Goal: Transaction & Acquisition: Download file/media

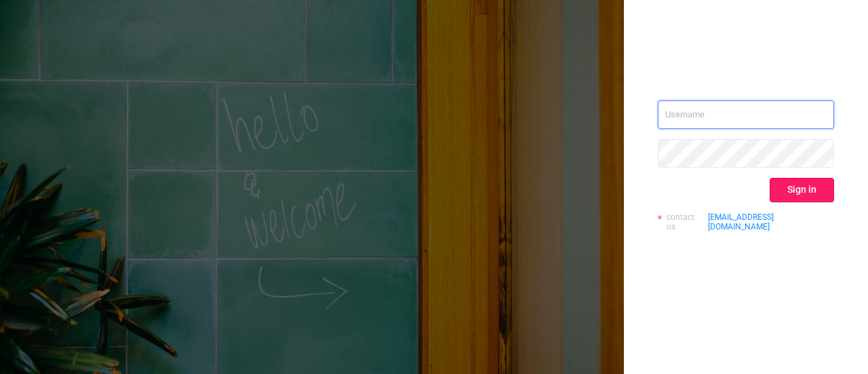
type input "[EMAIL_ADDRESS][DOMAIN_NAME]"
click at [795, 185] on button "Sign in" at bounding box center [802, 190] width 64 height 24
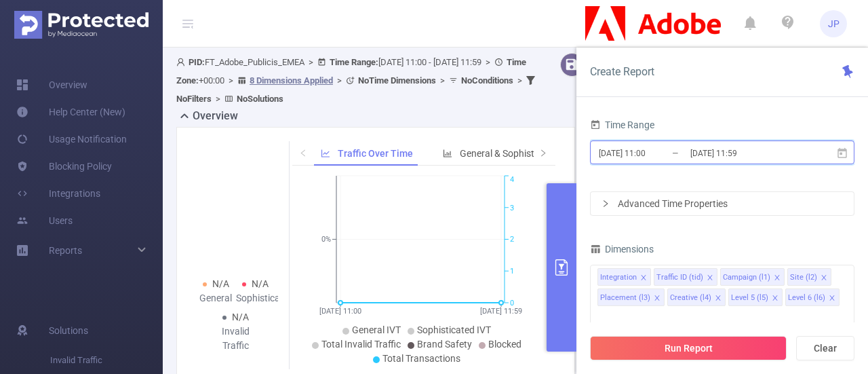
click at [841, 154] on icon at bounding box center [842, 152] width 9 height 10
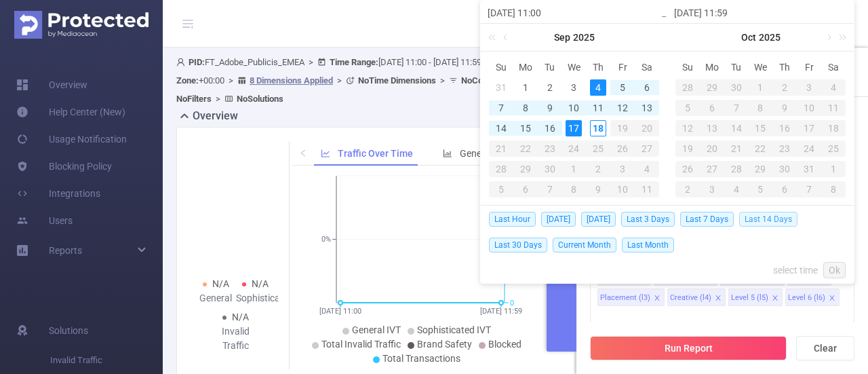
click at [758, 218] on span "Last 14 Days" at bounding box center [768, 219] width 58 height 15
type input "[DATE] 00:00"
type input "[DATE] 23:59"
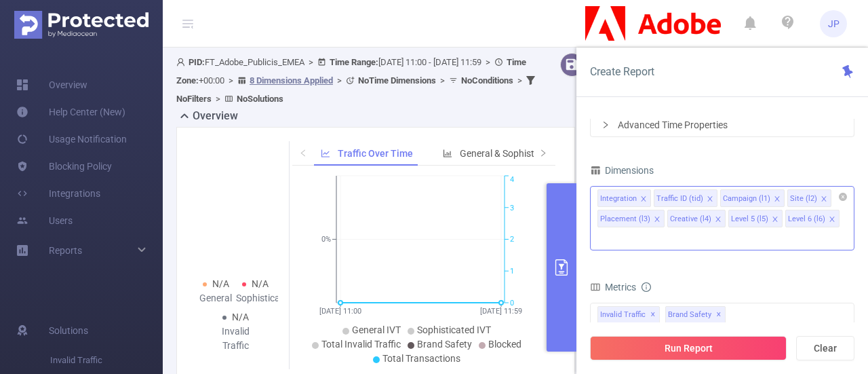
click at [643, 195] on icon "icon: close" at bounding box center [643, 198] width 7 height 7
click at [653, 197] on icon "icon: close" at bounding box center [654, 198] width 7 height 7
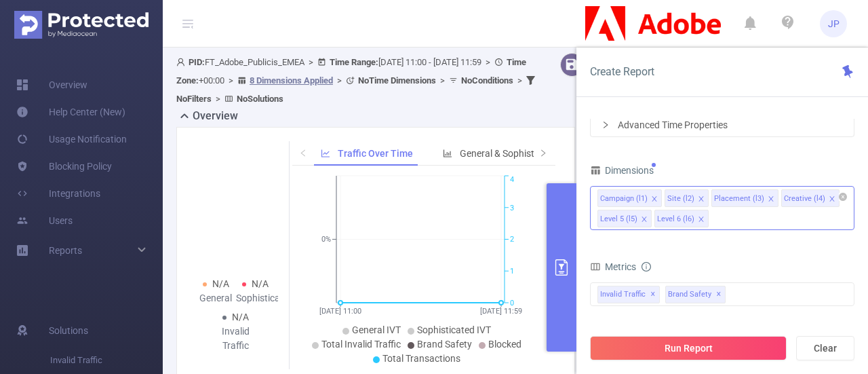
click at [830, 196] on icon "icon: close" at bounding box center [832, 198] width 5 height 5
click at [642, 223] on span at bounding box center [644, 219] width 7 height 15
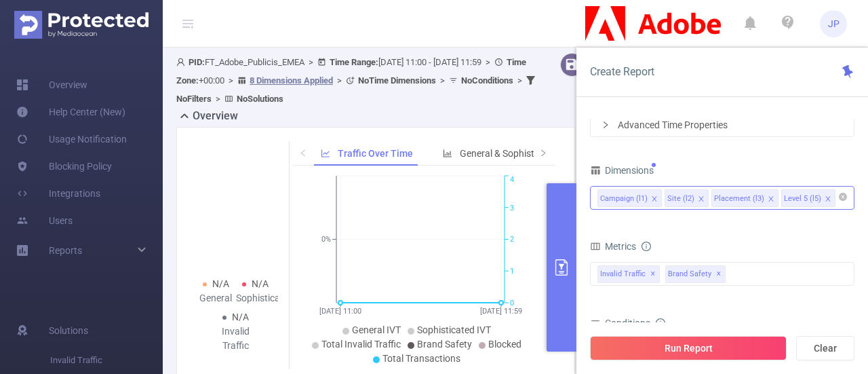
click at [825, 199] on icon "icon: close" at bounding box center [828, 198] width 7 height 7
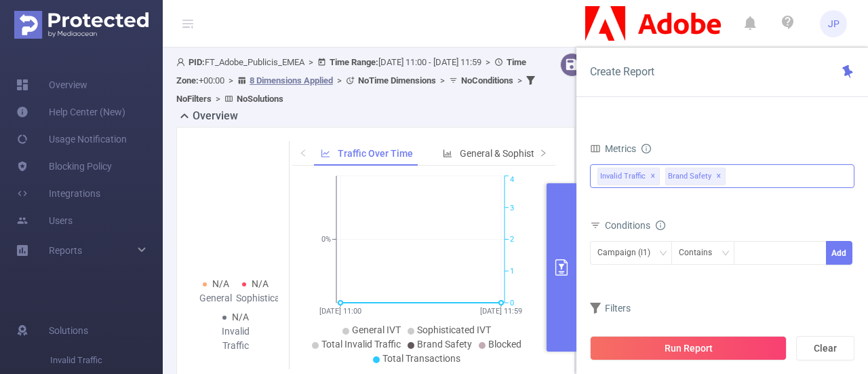
click at [627, 170] on span "Invalid Traffic ✕" at bounding box center [629, 177] width 62 height 18
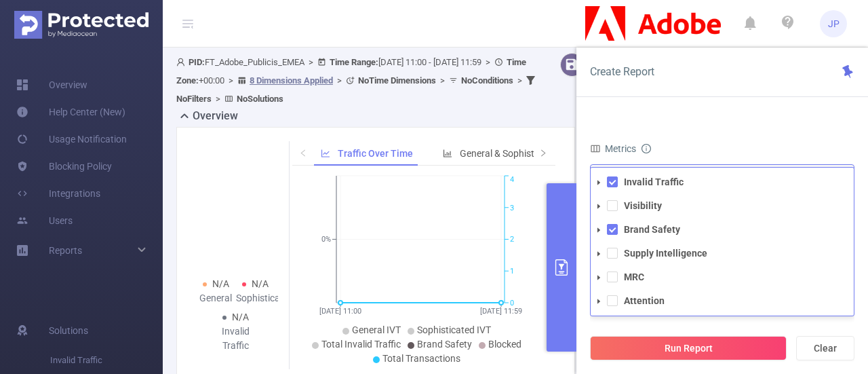
click at [600, 180] on icon "icon: caret-down" at bounding box center [599, 182] width 7 height 7
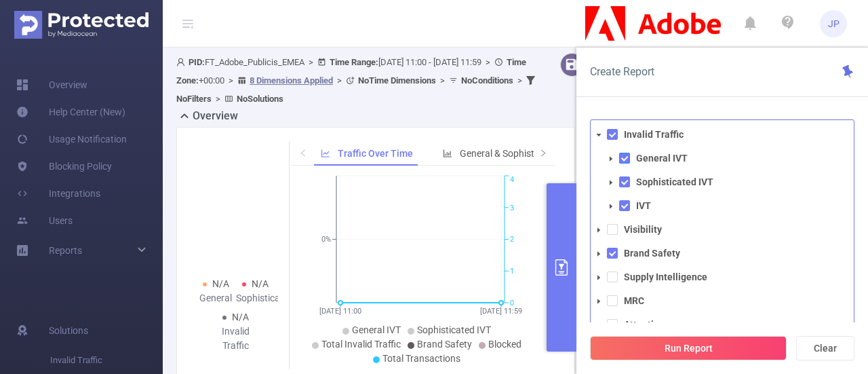
click at [623, 155] on span at bounding box center [624, 158] width 11 height 11
click at [624, 185] on span at bounding box center [624, 181] width 11 height 11
click at [598, 254] on icon "icon: caret-down" at bounding box center [599, 253] width 3 height 5
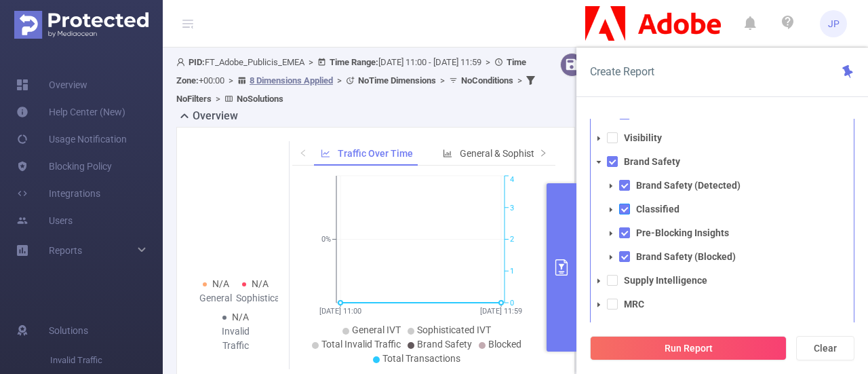
click at [625, 207] on span at bounding box center [624, 209] width 11 height 11
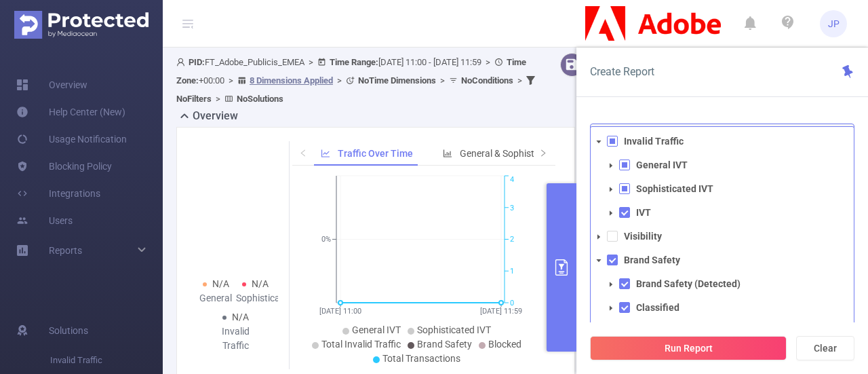
click at [611, 210] on icon "icon: caret-down" at bounding box center [611, 213] width 7 height 7
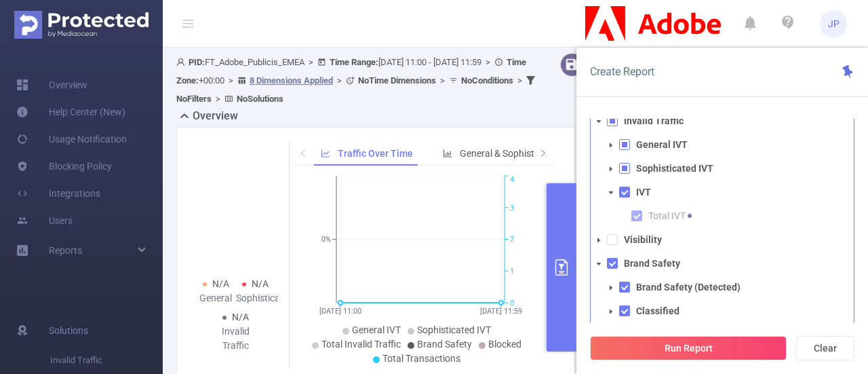
click at [611, 189] on icon "icon: caret-down" at bounding box center [611, 192] width 7 height 7
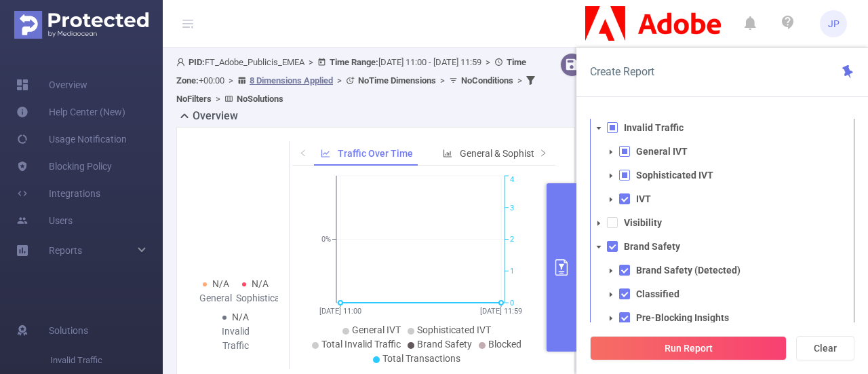
click at [611, 176] on icon "icon: caret-down" at bounding box center [611, 175] width 7 height 7
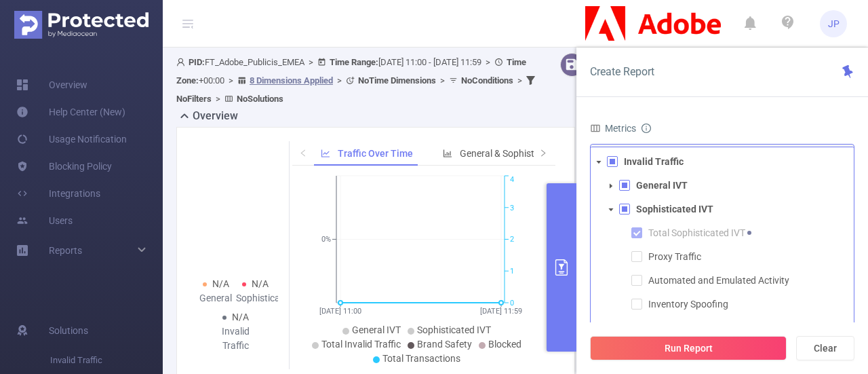
click at [611, 208] on icon "icon: caret-down" at bounding box center [611, 209] width 5 height 3
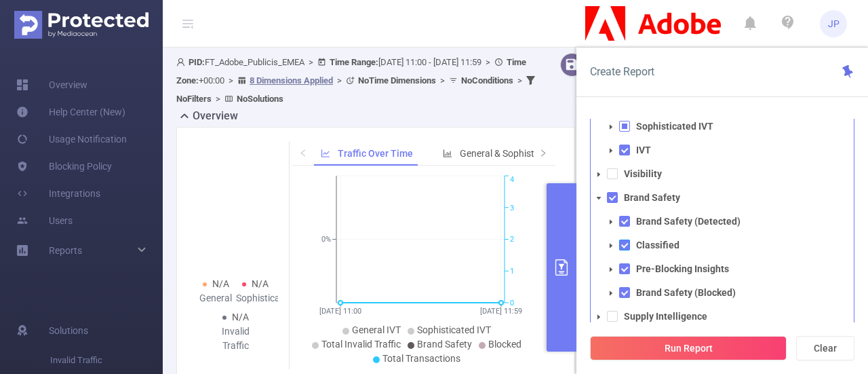
click at [621, 244] on span at bounding box center [624, 244] width 11 height 11
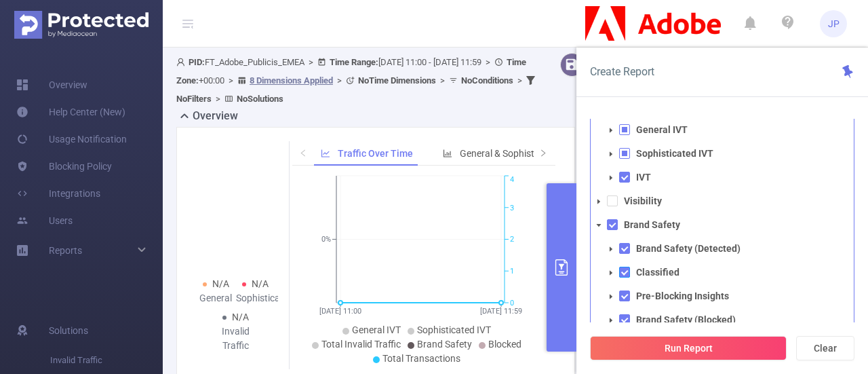
click at [624, 271] on span at bounding box center [624, 272] width 11 height 11
click at [659, 271] on strong "Classified" at bounding box center [657, 272] width 43 height 11
click at [610, 226] on span at bounding box center [612, 224] width 11 height 11
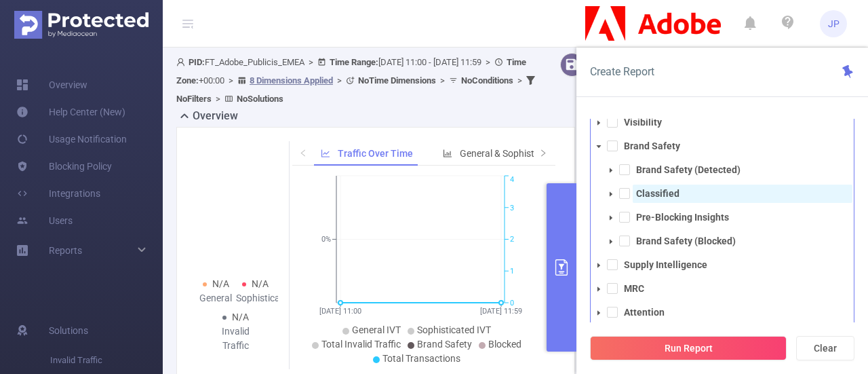
click at [763, 185] on span "Classified" at bounding box center [743, 194] width 220 height 18
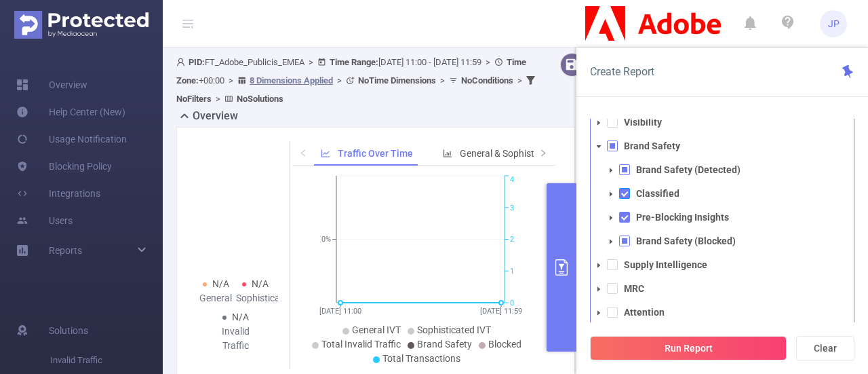
click at [621, 195] on span at bounding box center [624, 193] width 11 height 11
click at [616, 146] on span at bounding box center [612, 145] width 11 height 11
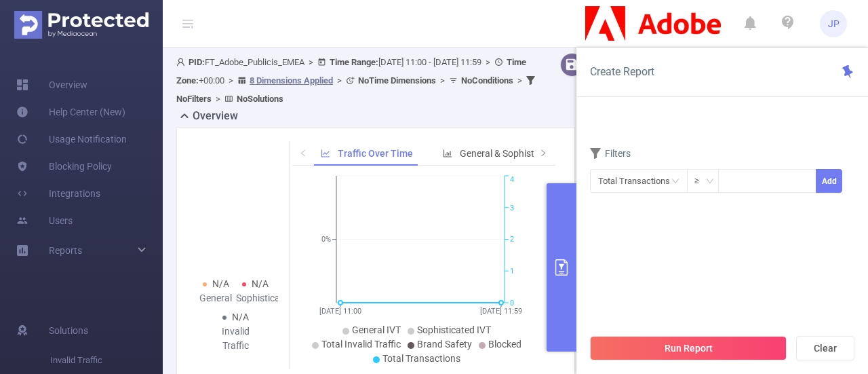
click at [563, 107] on div at bounding box center [564, 80] width 34 height 55
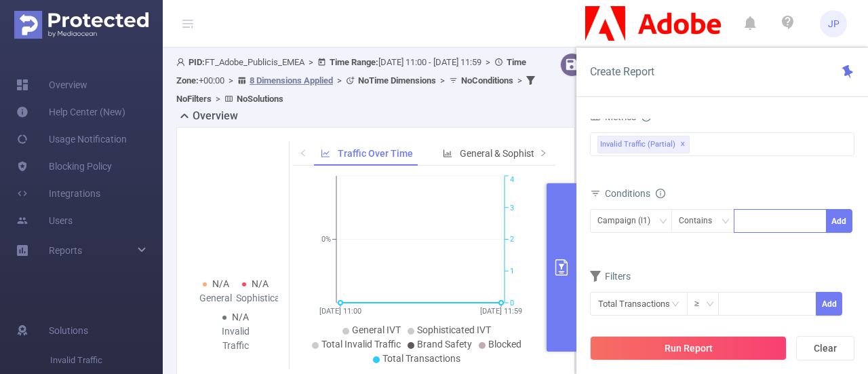
click at [748, 218] on div at bounding box center [781, 221] width 78 height 22
paste input "286888"
type input "286888"
click at [760, 237] on li "286888" at bounding box center [780, 246] width 93 height 22
paste input "287006"
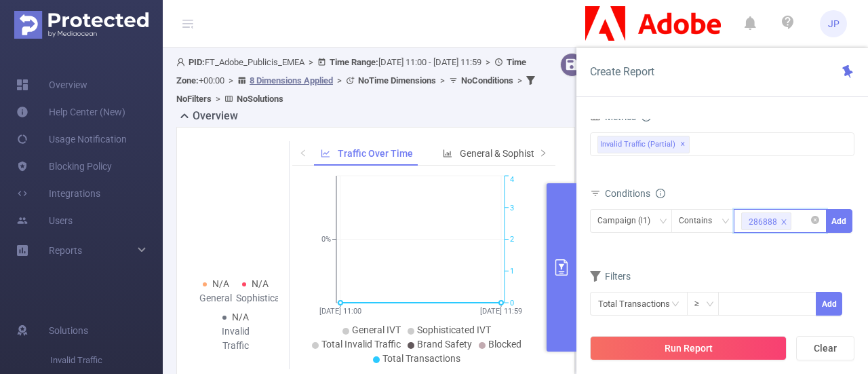
type input "287006"
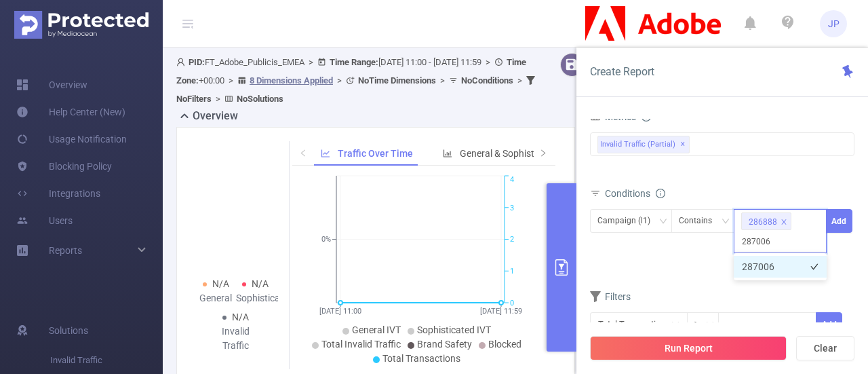
click at [749, 263] on li "287006" at bounding box center [780, 267] width 93 height 22
click at [843, 214] on button "Add" at bounding box center [839, 221] width 26 height 24
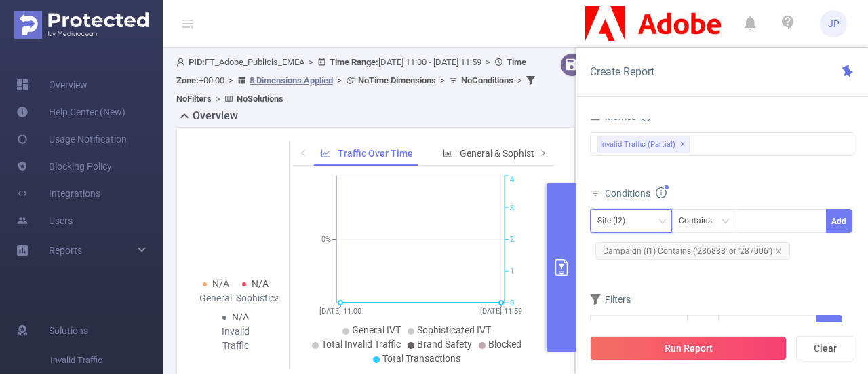
click at [662, 222] on icon "icon: down" at bounding box center [663, 221] width 8 height 8
click at [624, 287] on li "Placement (l3)" at bounding box center [631, 291] width 82 height 22
click at [756, 225] on div at bounding box center [781, 221] width 78 height 22
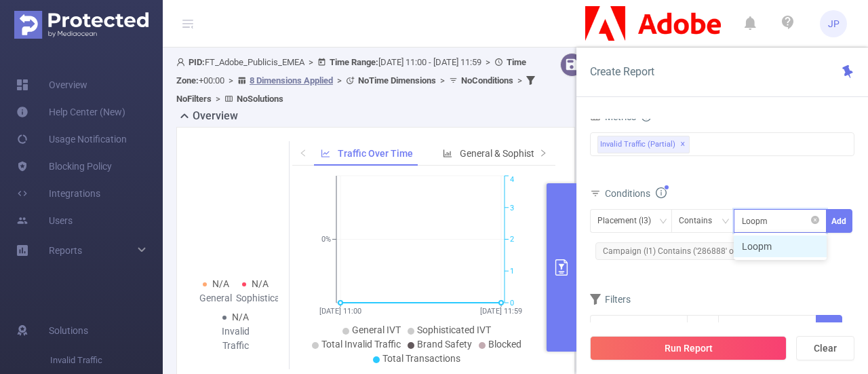
type input "Loopme"
click at [765, 250] on li "Loopme" at bounding box center [780, 246] width 93 height 22
click at [840, 212] on button "Add" at bounding box center [839, 221] width 26 height 24
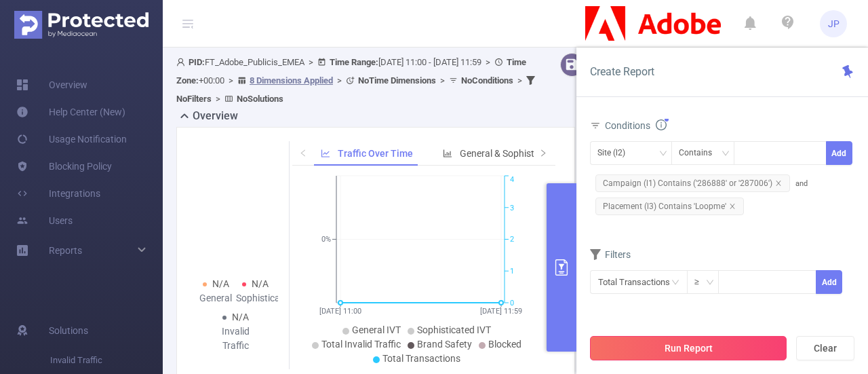
click at [655, 345] on button "Run Report" at bounding box center [688, 348] width 197 height 24
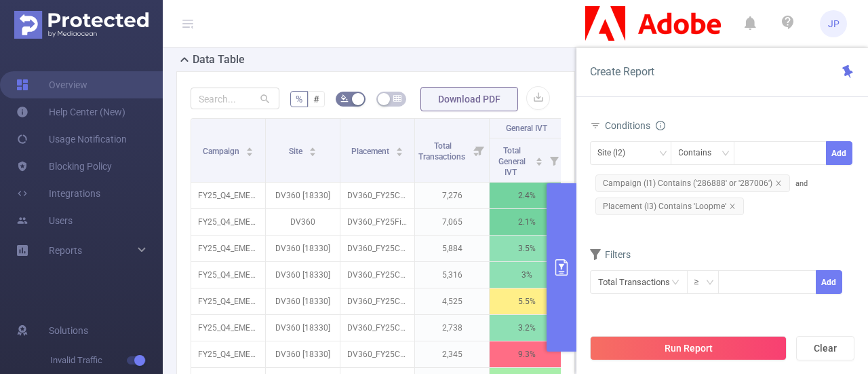
scroll to position [347, 0]
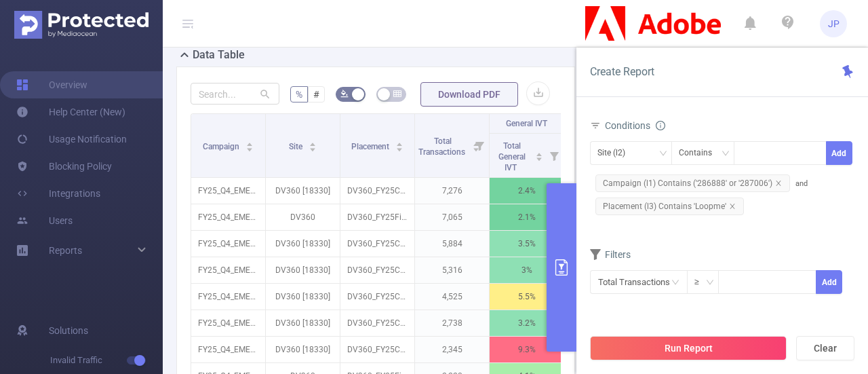
click at [548, 78] on div "% # Download PDF Campaign Site Placement Total Transactions General IVT Sophist…" at bounding box center [375, 317] width 399 height 503
click at [552, 61] on div "Data Table" at bounding box center [381, 56] width 410 height 19
click at [555, 277] on button "primary" at bounding box center [562, 267] width 30 height 168
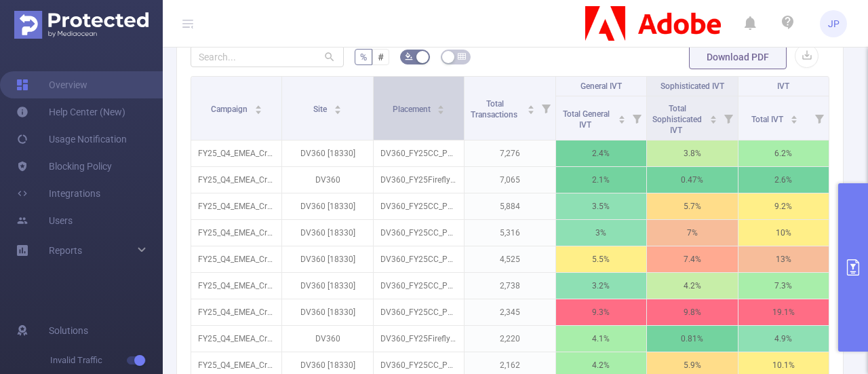
scroll to position [396, 0]
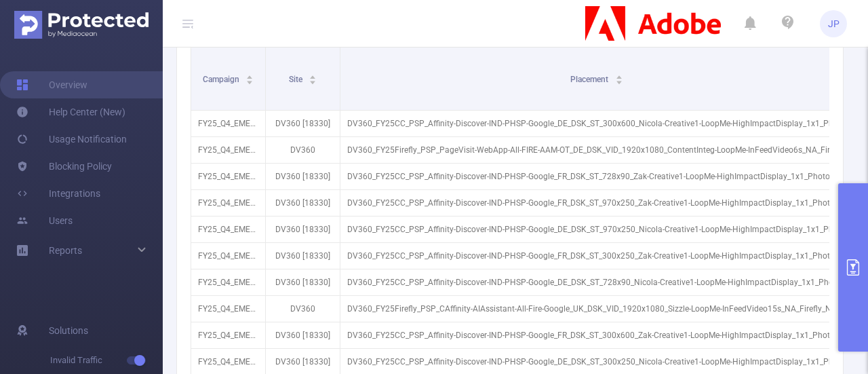
drag, startPoint x: 459, startPoint y: 57, endPoint x: 868, endPoint y: 41, distance: 409.4
click at [868, 41] on section "JP Overview Help Center (New) Usage Notification Blocking Policy Integrations U…" at bounding box center [434, 187] width 868 height 374
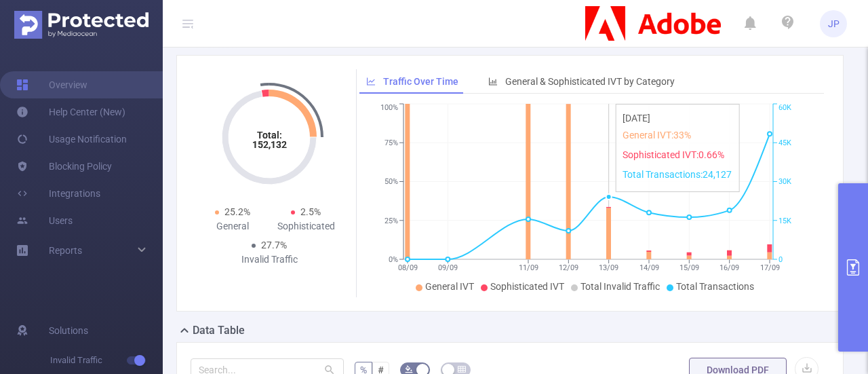
scroll to position [0, 0]
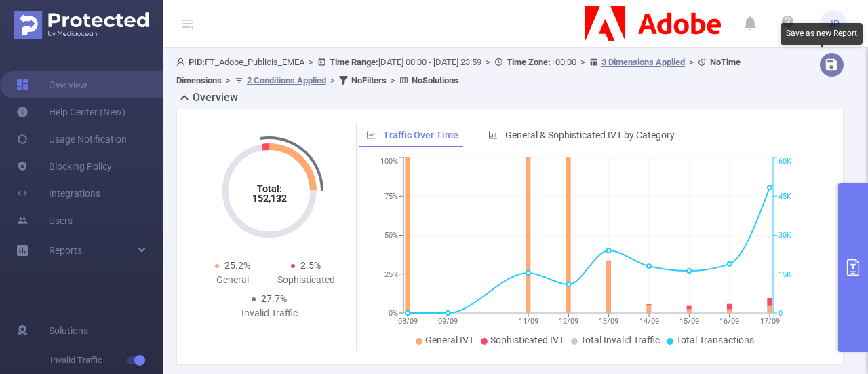
click at [820, 70] on button "button" at bounding box center [832, 65] width 24 height 24
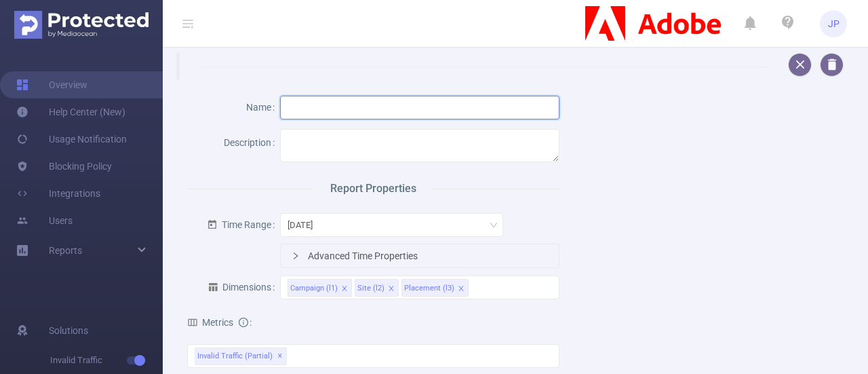
click at [300, 105] on input "text" at bounding box center [419, 108] width 279 height 24
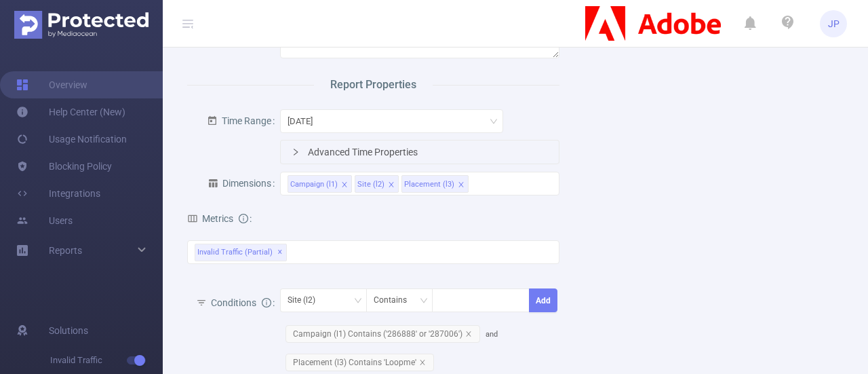
scroll to position [78, 0]
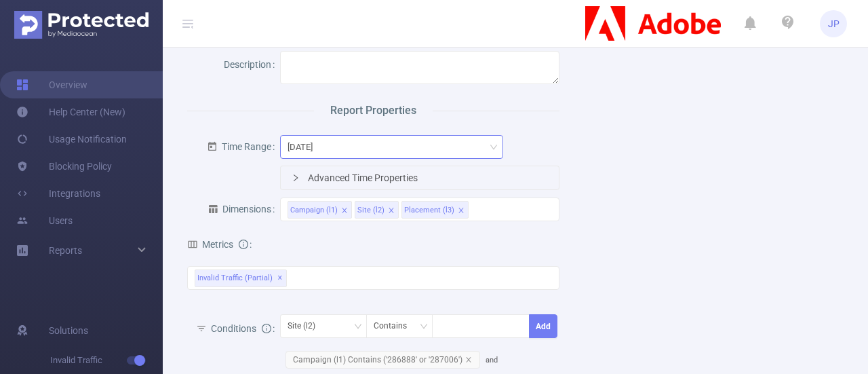
type input "Loopme Placements PM"
click at [491, 144] on icon "icon: down" at bounding box center [494, 147] width 8 height 8
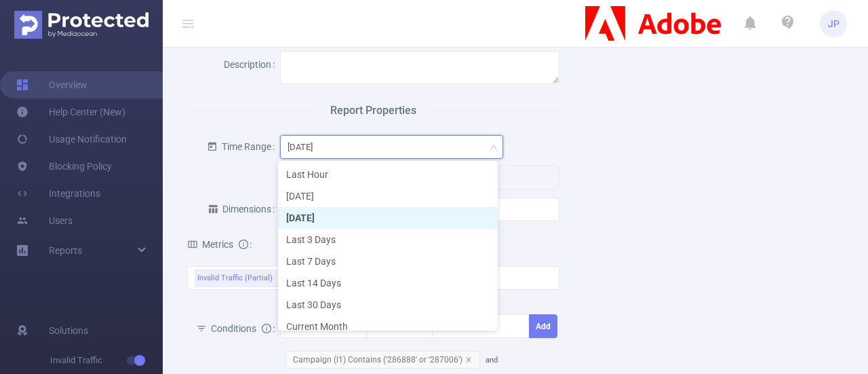
click at [491, 144] on icon "icon: down" at bounding box center [494, 147] width 8 height 8
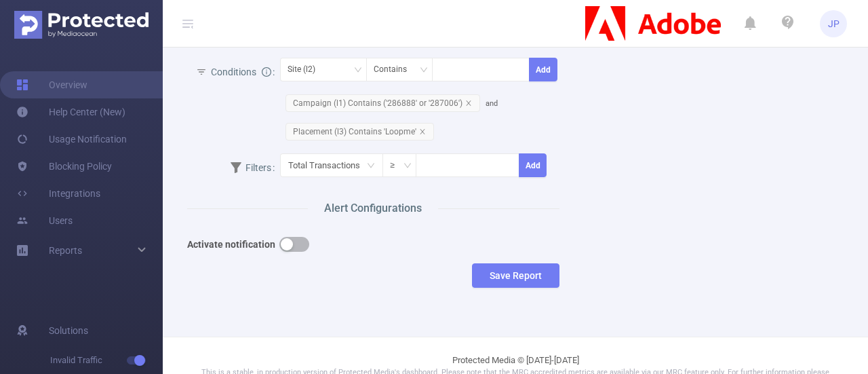
scroll to position [335, 0]
click at [290, 236] on button "button" at bounding box center [295, 243] width 30 height 15
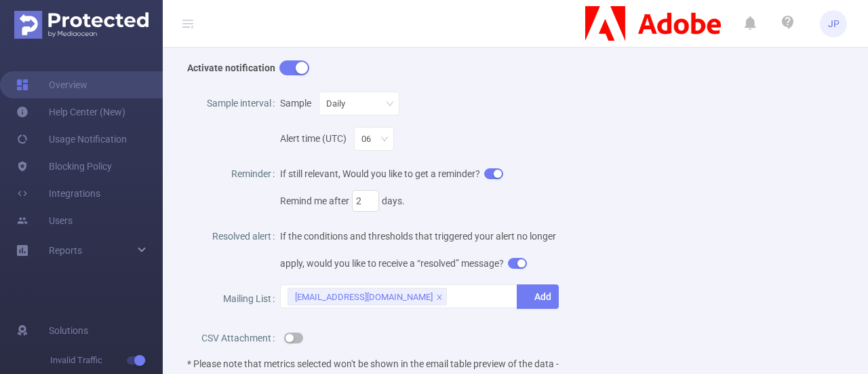
scroll to position [499, 0]
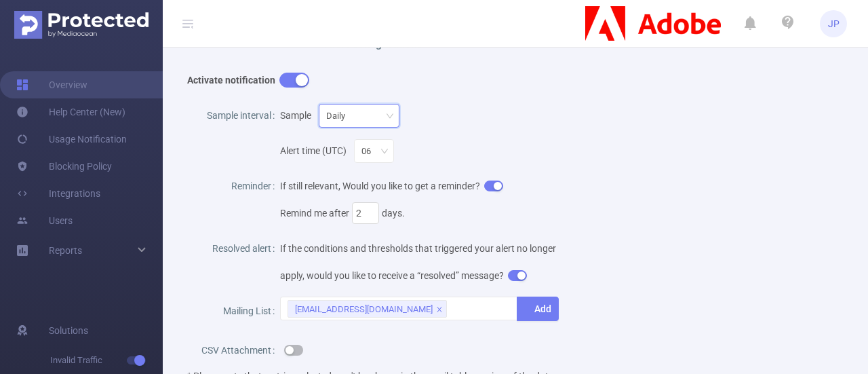
click at [382, 109] on div "Daily" at bounding box center [359, 115] width 66 height 22
click at [500, 102] on div "Sample Daily" at bounding box center [419, 115] width 279 height 27
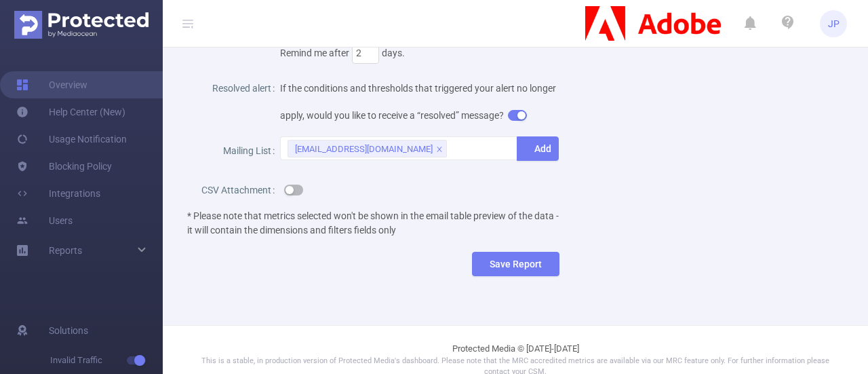
scroll to position [659, 0]
click at [442, 159] on div "[EMAIL_ADDRESS][DOMAIN_NAME]" at bounding box center [399, 147] width 223 height 22
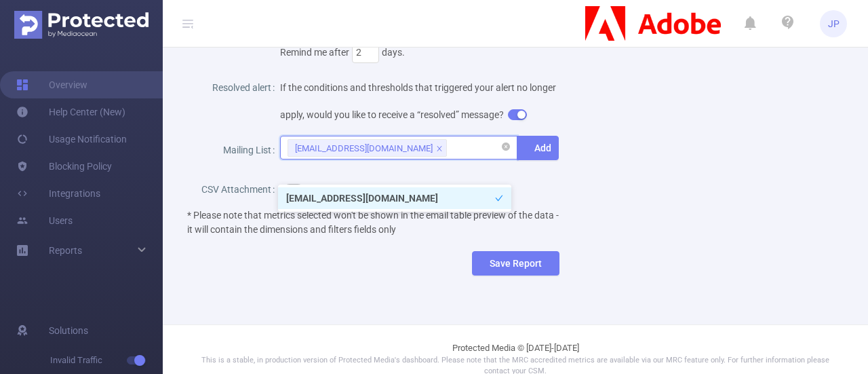
paste input "[EMAIL_ADDRESS][PERSON_NAME][DOMAIN_NAME]"
type input "[EMAIL_ADDRESS][PERSON_NAME][DOMAIN_NAME]"
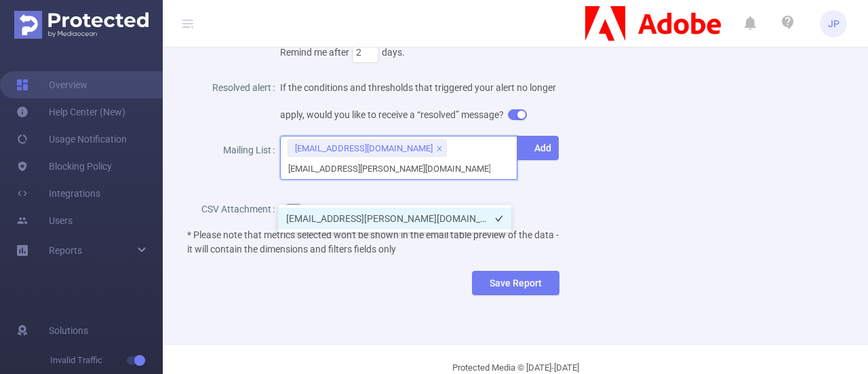
click at [433, 222] on li "[EMAIL_ADDRESS][PERSON_NAME][DOMAIN_NAME]" at bounding box center [394, 219] width 233 height 22
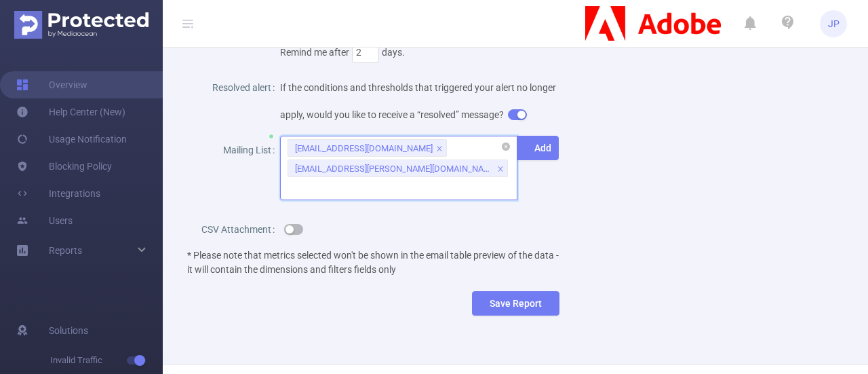
paste input "[PERSON_NAME][EMAIL_ADDRESS][DOMAIN_NAME]"
type input "[PERSON_NAME][EMAIL_ADDRESS][DOMAIN_NAME]"
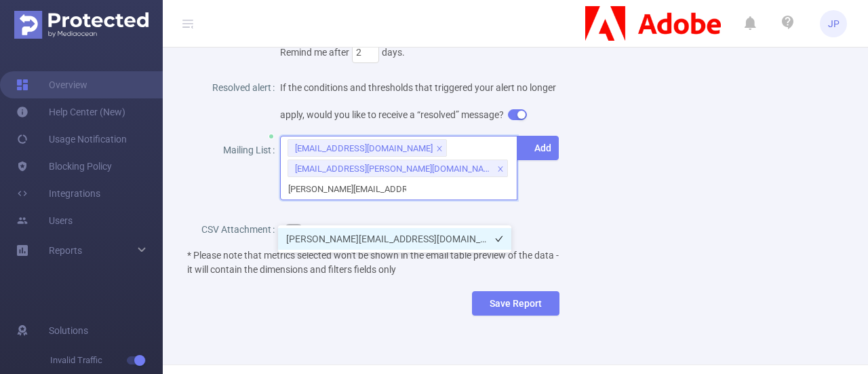
click at [318, 235] on li "[PERSON_NAME][EMAIL_ADDRESS][DOMAIN_NAME]" at bounding box center [394, 239] width 233 height 22
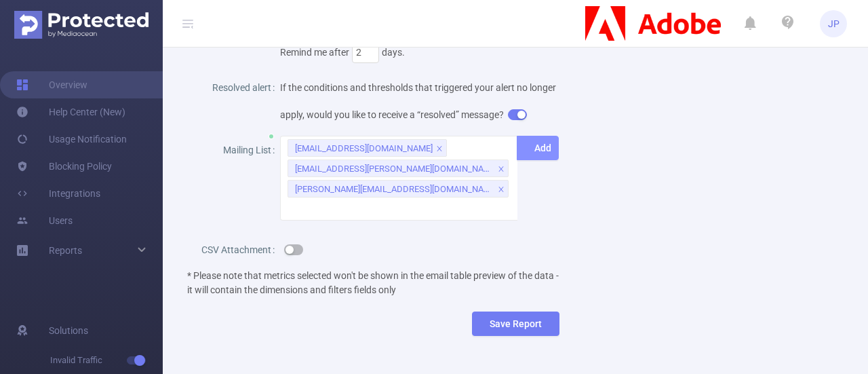
click at [533, 160] on button "Add" at bounding box center [538, 148] width 42 height 24
click at [434, 215] on div "[EMAIL_ADDRESS][DOMAIN_NAME] [DOMAIN_NAME][EMAIL_ADDRESS][PERSON_NAME][DOMAIN_N…" at bounding box center [398, 178] width 237 height 85
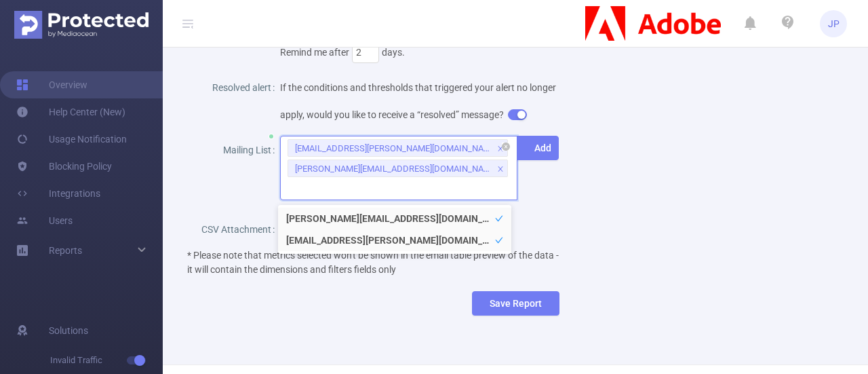
paste input "[EMAIL_ADDRESS][DOMAIN_NAME]"
type input "[EMAIL_ADDRESS][DOMAIN_NAME]"
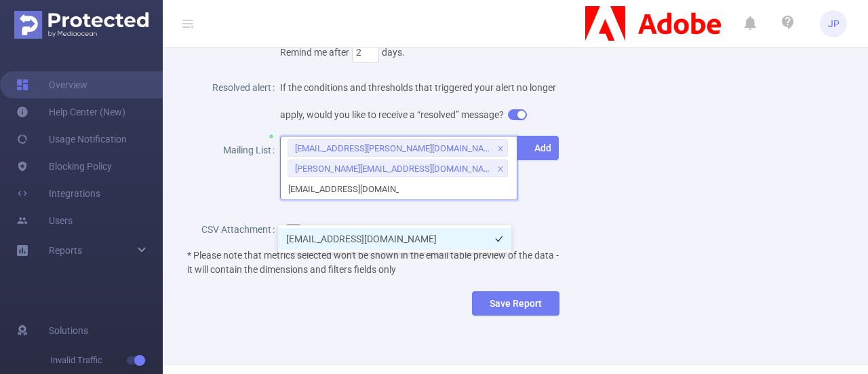
click at [368, 231] on li "[EMAIL_ADDRESS][DOMAIN_NAME]" at bounding box center [394, 239] width 233 height 22
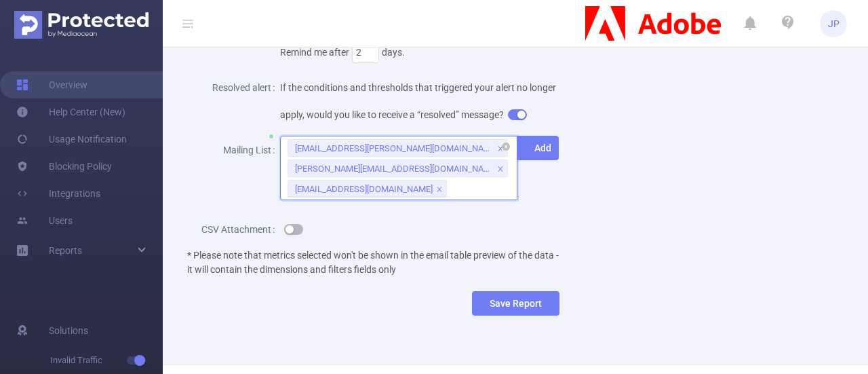
paste input "[EMAIL_ADDRESS][DOMAIN_NAME]"
type input "[EMAIL_ADDRESS][DOMAIN_NAME]"
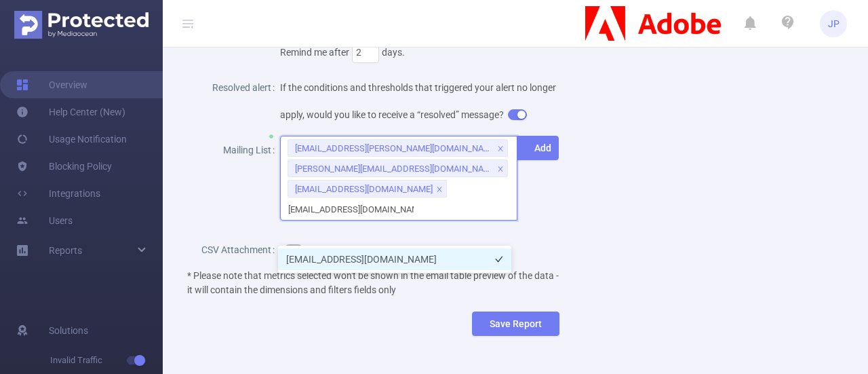
click at [387, 260] on li "[EMAIL_ADDRESS][DOMAIN_NAME]" at bounding box center [394, 259] width 233 height 22
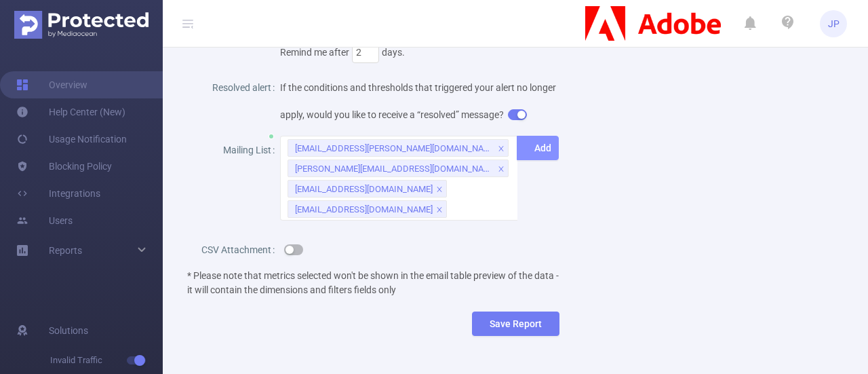
click at [540, 160] on button "Add" at bounding box center [538, 148] width 42 height 24
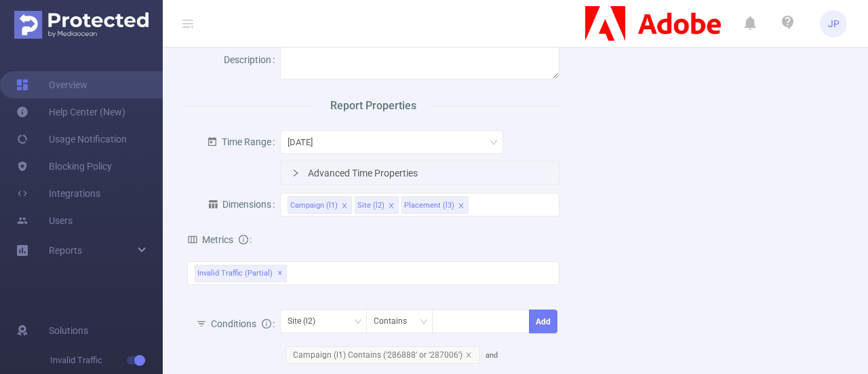
scroll to position [83, 0]
click at [491, 131] on div "[DATE]" at bounding box center [391, 142] width 223 height 24
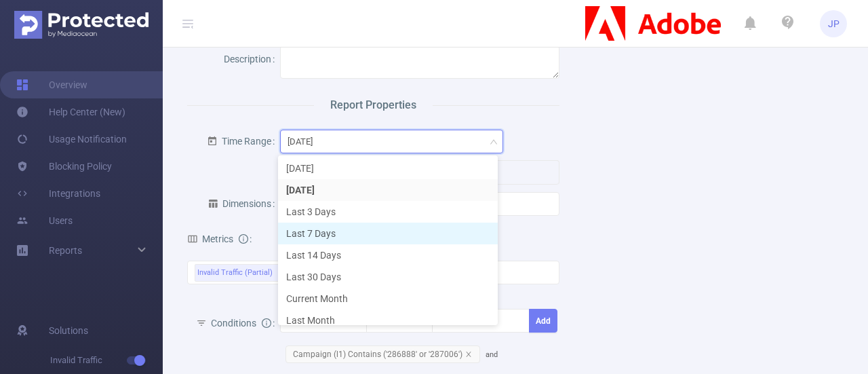
scroll to position [31, 0]
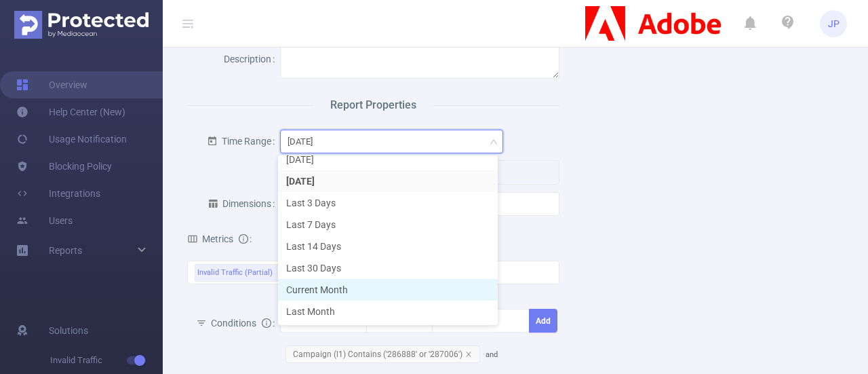
click at [319, 295] on li "Current Month" at bounding box center [388, 290] width 220 height 22
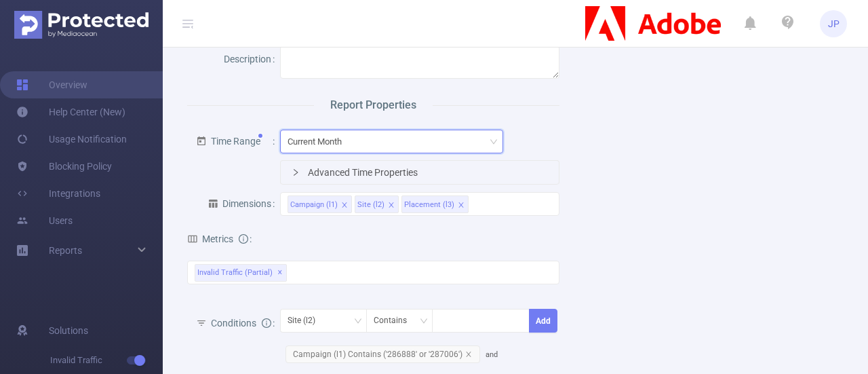
click at [490, 145] on icon "icon: down" at bounding box center [494, 142] width 8 height 8
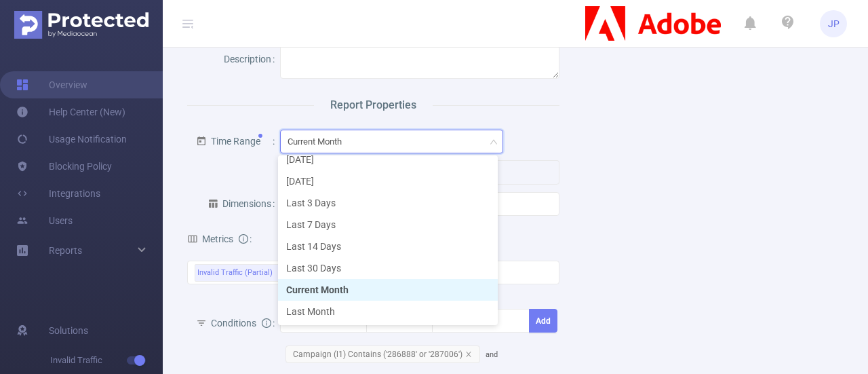
click at [320, 287] on li "Current Month" at bounding box center [388, 290] width 220 height 22
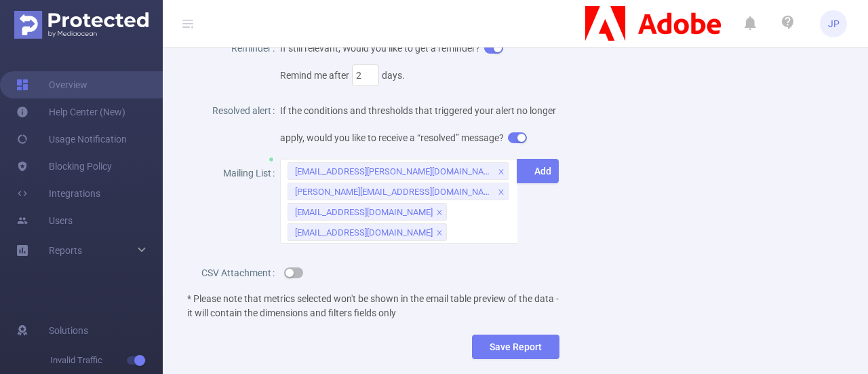
scroll to position [637, 0]
click at [508, 142] on button "button" at bounding box center [517, 137] width 19 height 11
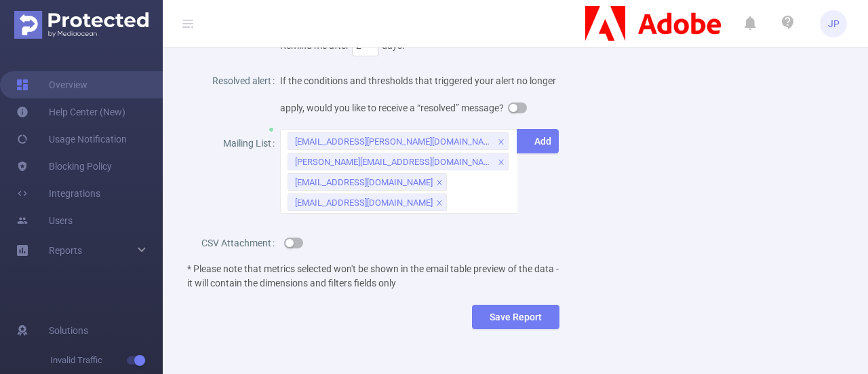
scroll to position [669, 0]
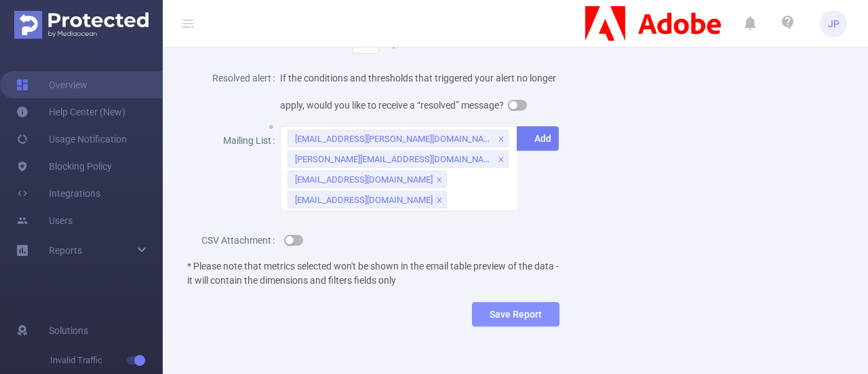
click at [481, 326] on button "Save Report" at bounding box center [516, 314] width 88 height 24
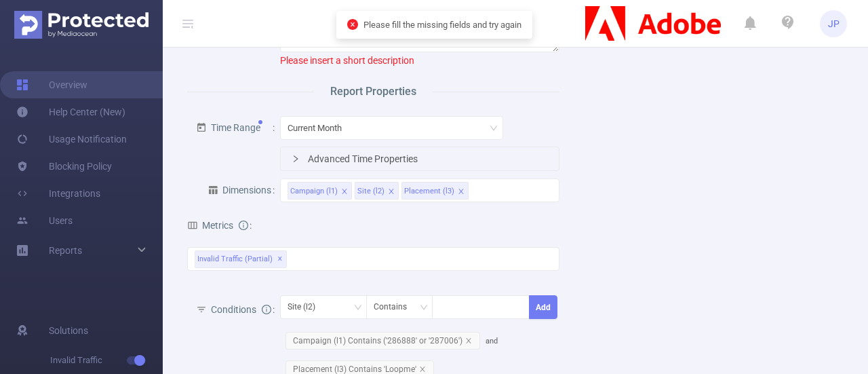
scroll to position [0, 0]
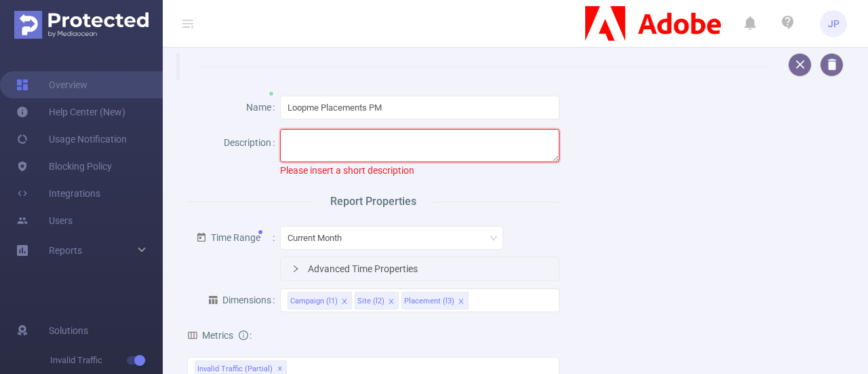
click at [318, 145] on textarea at bounding box center [419, 145] width 279 height 33
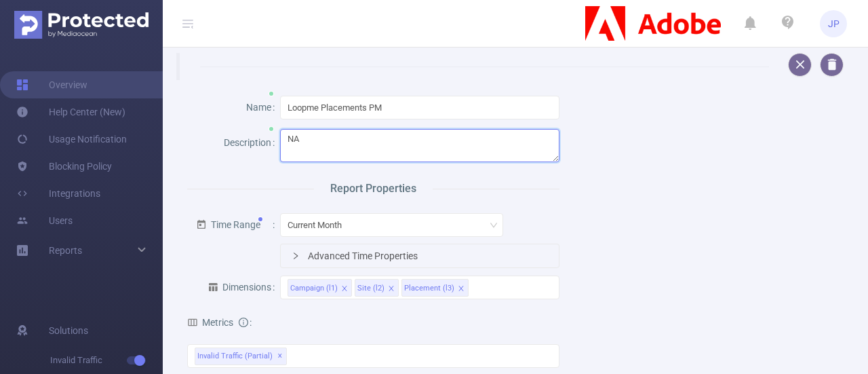
type textarea "N"
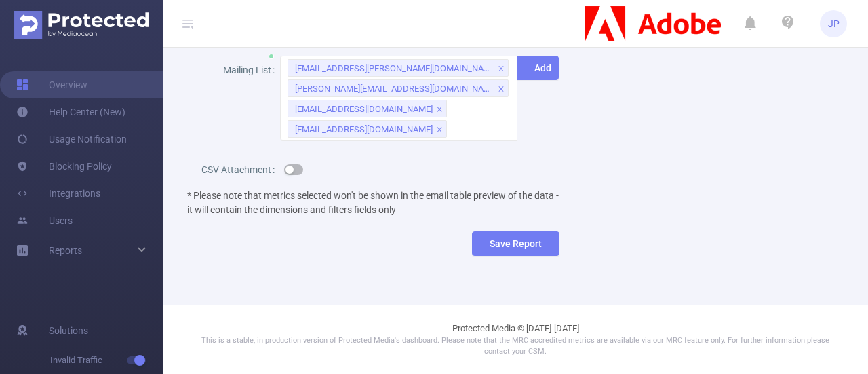
scroll to position [762, 0]
type textarea "Scheduled Report"
click at [541, 240] on button "Save Report" at bounding box center [516, 243] width 88 height 24
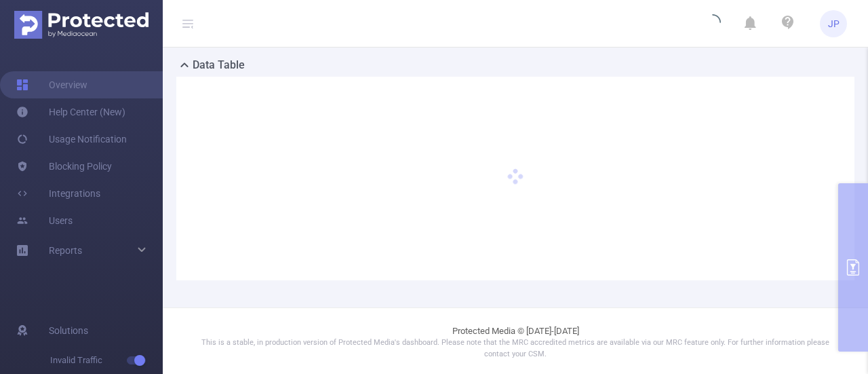
scroll to position [623, 0]
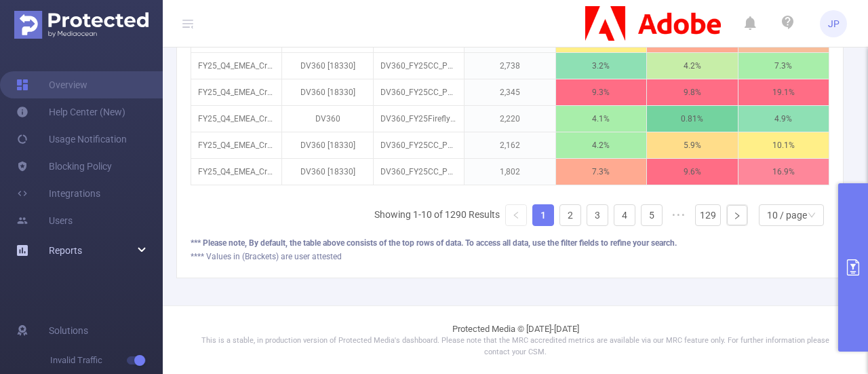
click at [134, 250] on div "Reports" at bounding box center [81, 250] width 163 height 27
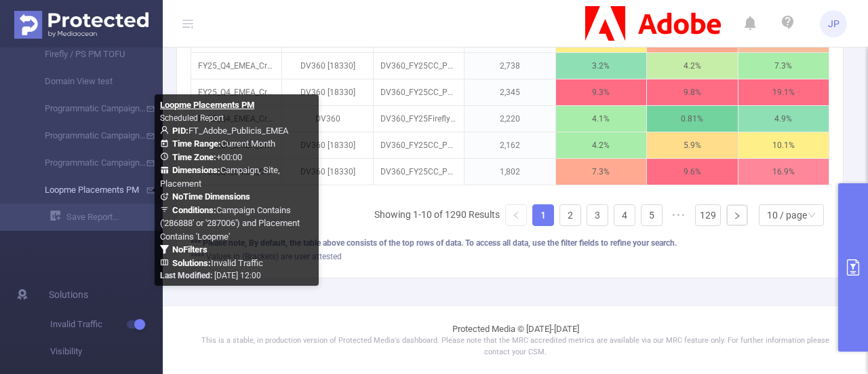
click at [100, 182] on link "Loopme Placements PM" at bounding box center [86, 189] width 119 height 27
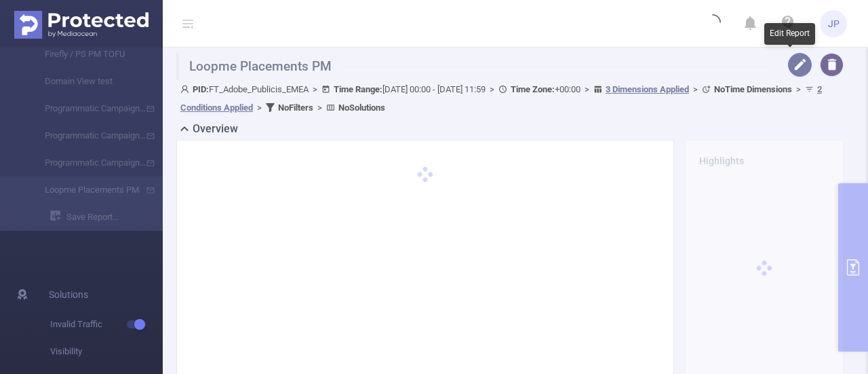
click at [790, 67] on button "button" at bounding box center [800, 65] width 24 height 24
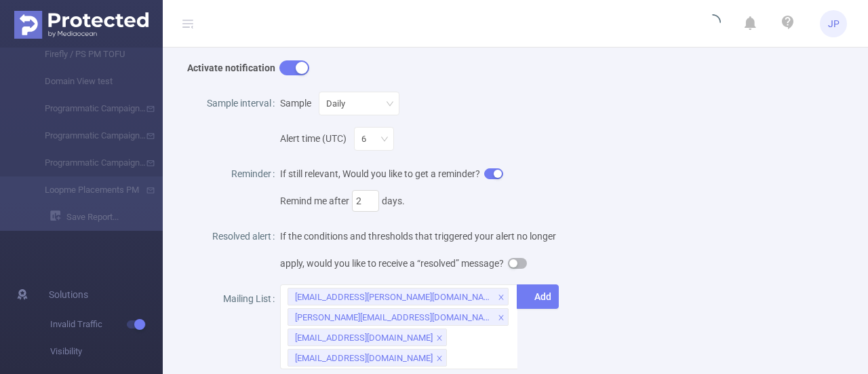
scroll to position [514, 0]
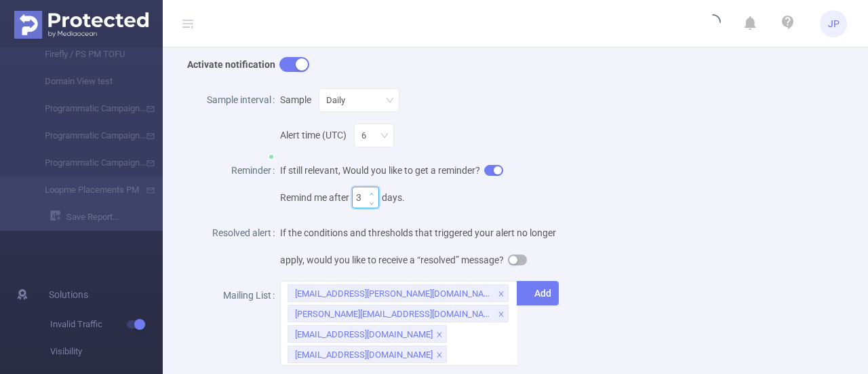
click at [370, 192] on icon "icon: up" at bounding box center [372, 194] width 5 height 5
click at [370, 195] on span "Increase Value" at bounding box center [371, 193] width 15 height 12
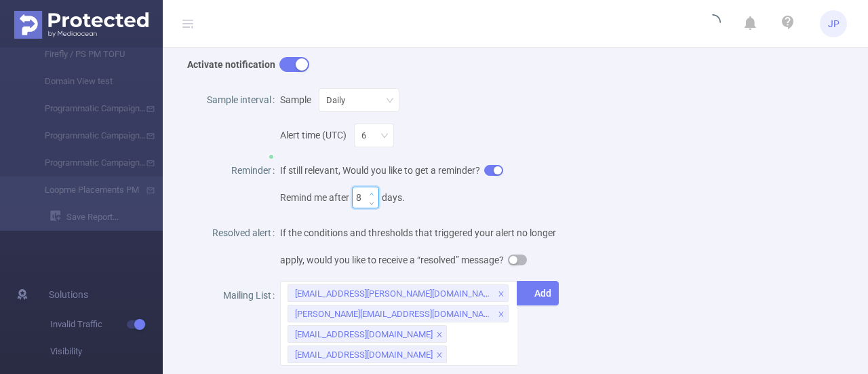
click at [370, 195] on span "Increase Value" at bounding box center [371, 193] width 15 height 12
click at [370, 192] on icon "icon: up" at bounding box center [372, 194] width 5 height 5
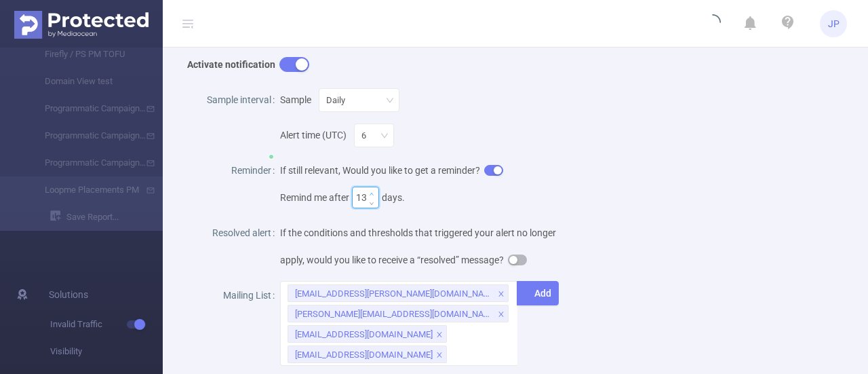
click at [370, 192] on icon "icon: up" at bounding box center [372, 194] width 5 height 5
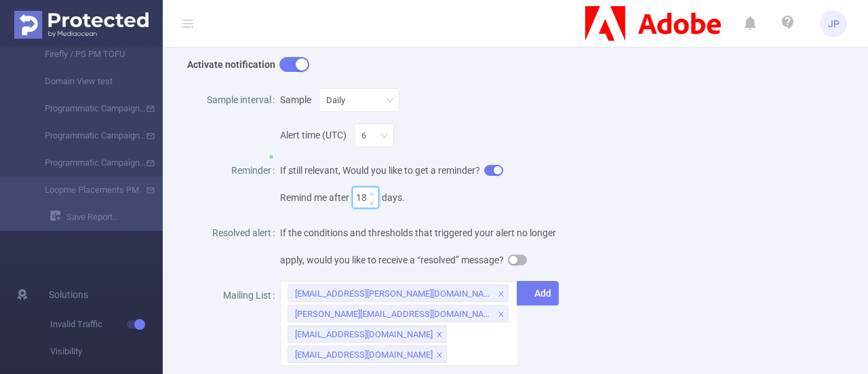
click at [370, 192] on icon "icon: up" at bounding box center [372, 194] width 5 height 5
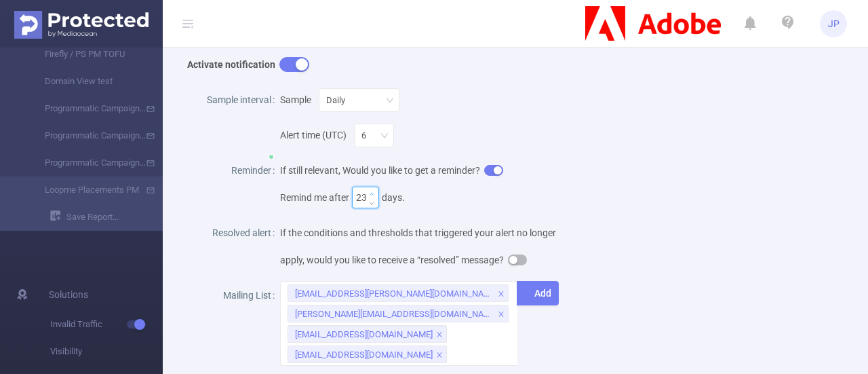
click at [370, 192] on icon "icon: up" at bounding box center [372, 194] width 5 height 5
drag, startPoint x: 370, startPoint y: 192, endPoint x: 370, endPoint y: 199, distance: 7.5
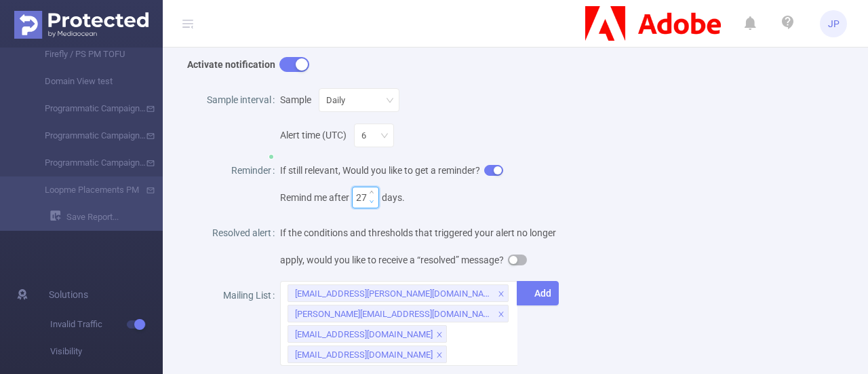
click at [370, 199] on div at bounding box center [371, 197] width 15 height 20
click at [370, 199] on icon "icon: down" at bounding box center [372, 201] width 5 height 5
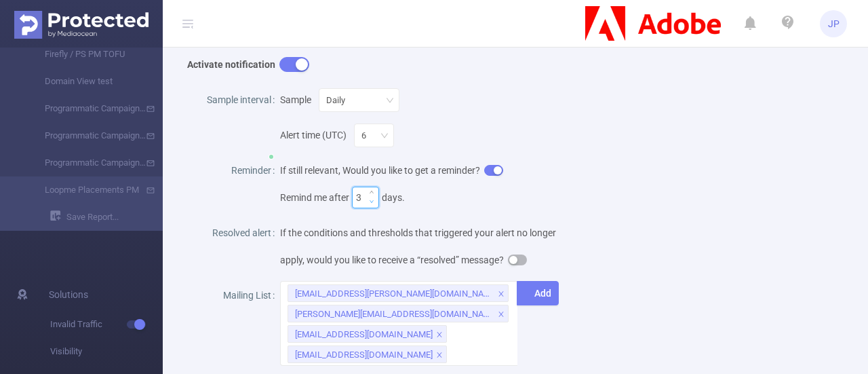
type input "2"
click at [370, 199] on icon "icon: down" at bounding box center [372, 201] width 5 height 5
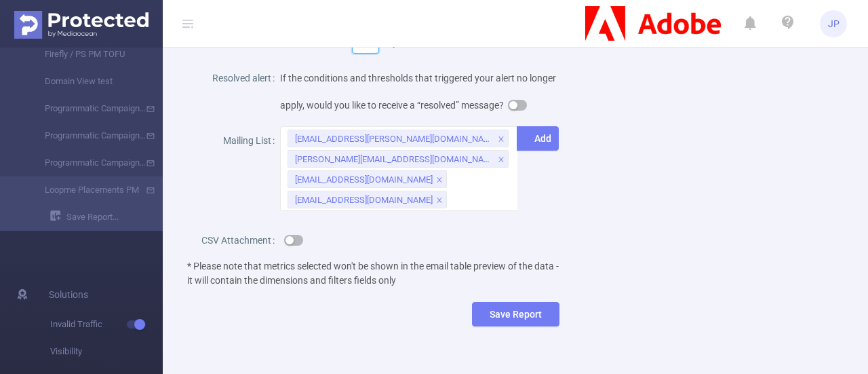
scroll to position [680, 0]
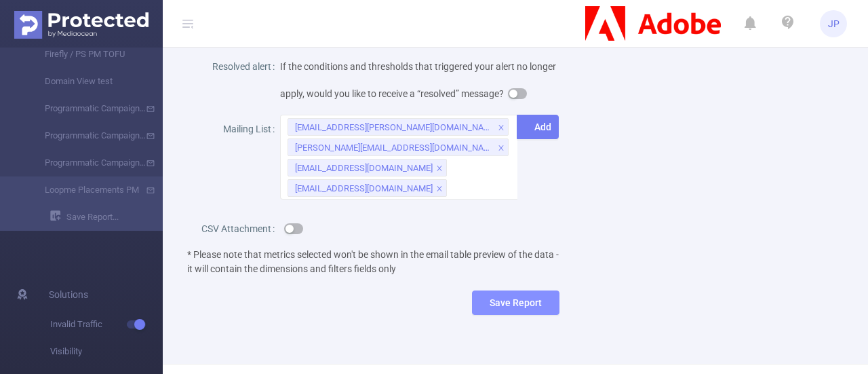
click at [522, 315] on button "Save Report" at bounding box center [516, 302] width 88 height 24
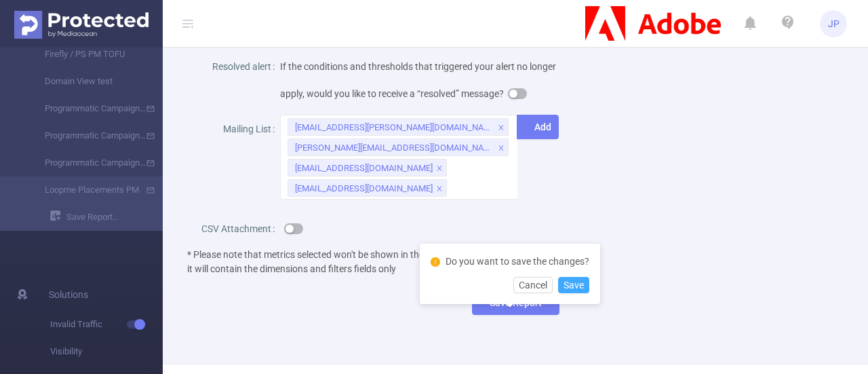
click at [569, 289] on button "Save" at bounding box center [573, 285] width 31 height 16
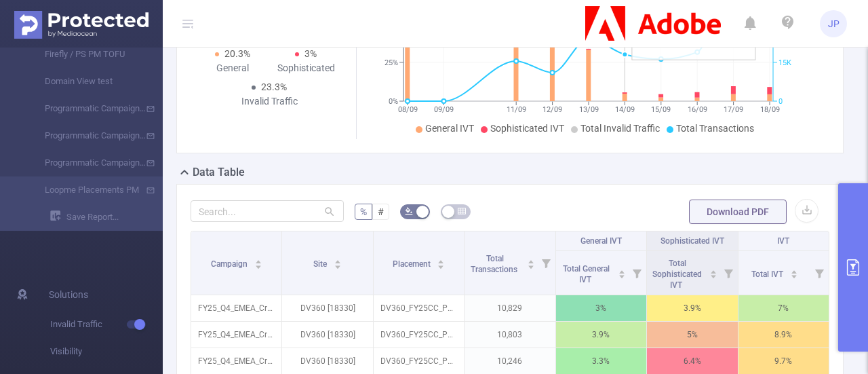
scroll to position [244, 0]
click at [796, 203] on button "button" at bounding box center [807, 210] width 24 height 24
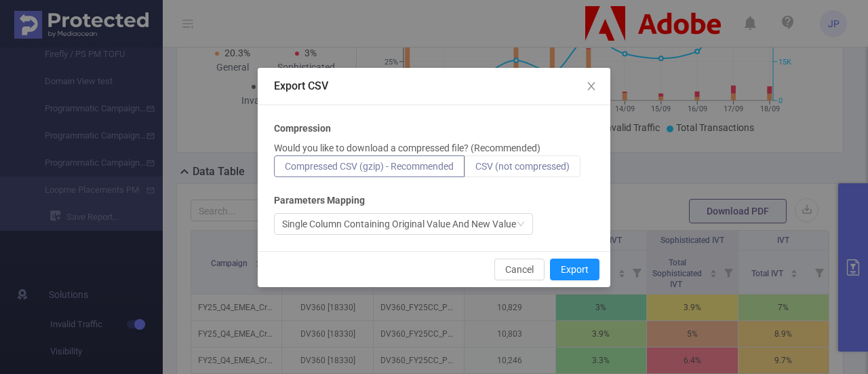
click at [532, 162] on span "CSV (not compressed)" at bounding box center [523, 166] width 94 height 11
click at [476, 170] on input "CSV (not compressed)" at bounding box center [476, 170] width 0 height 0
click at [578, 264] on button "Export" at bounding box center [575, 269] width 50 height 22
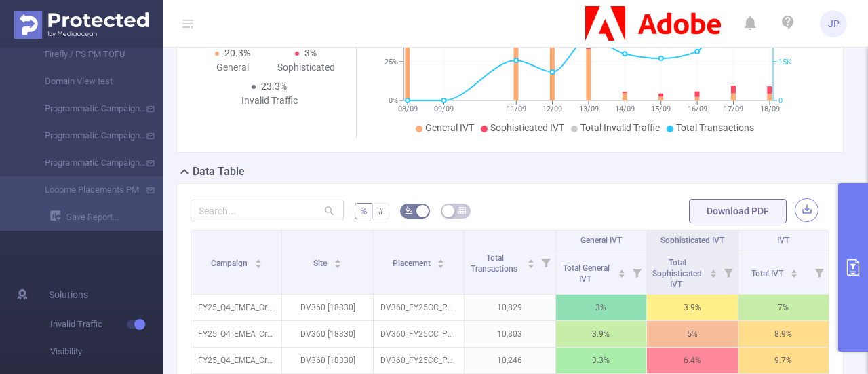
click at [795, 206] on button "button" at bounding box center [807, 210] width 24 height 24
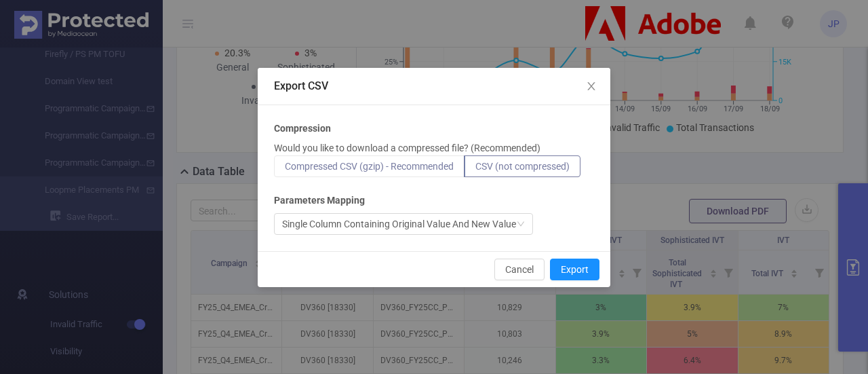
click at [433, 168] on span "Compressed CSV (gzip) - Recommended" at bounding box center [369, 166] width 169 height 11
click at [285, 170] on input "Compressed CSV (gzip) - Recommended" at bounding box center [285, 170] width 0 height 0
click at [567, 262] on button "Export" at bounding box center [575, 269] width 50 height 22
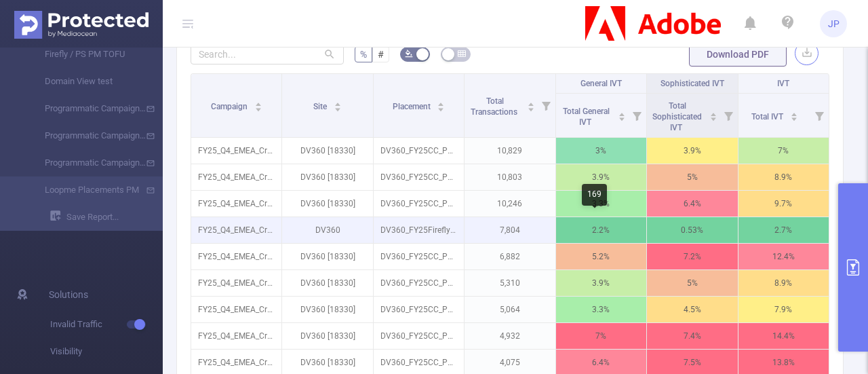
scroll to position [0, 3]
